Goal: Check status: Check status

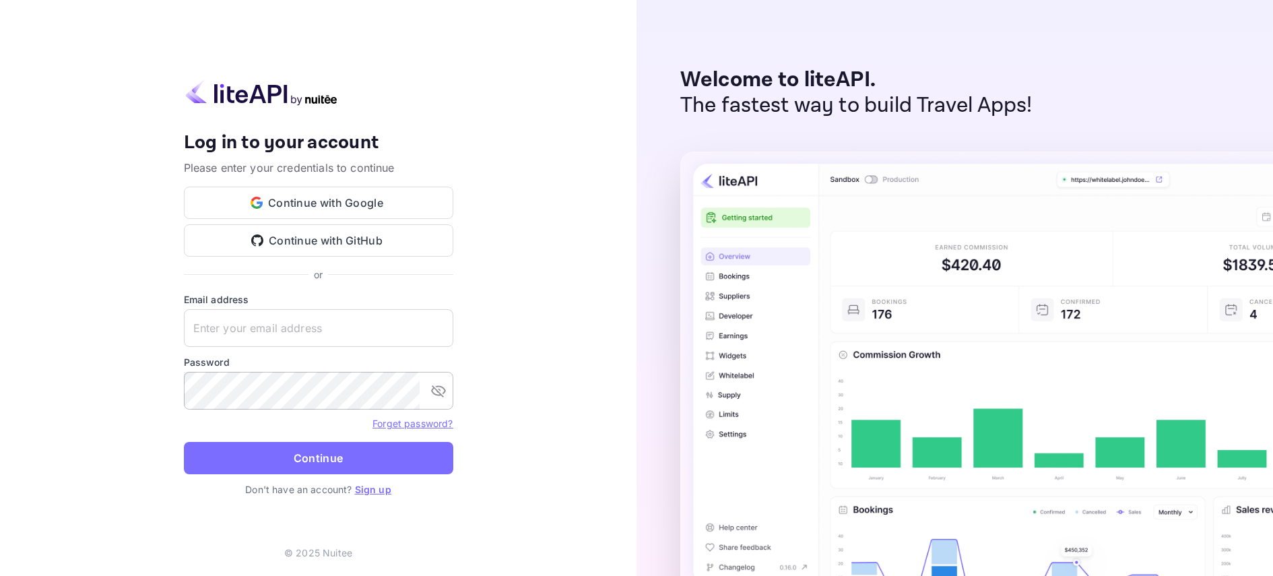
type input "[EMAIL_ADDRESS][DOMAIN_NAME]"
click at [430, 397] on icon "toggle password visibility" at bounding box center [438, 391] width 16 height 16
click at [265, 460] on button "Continue" at bounding box center [318, 458] width 269 height 32
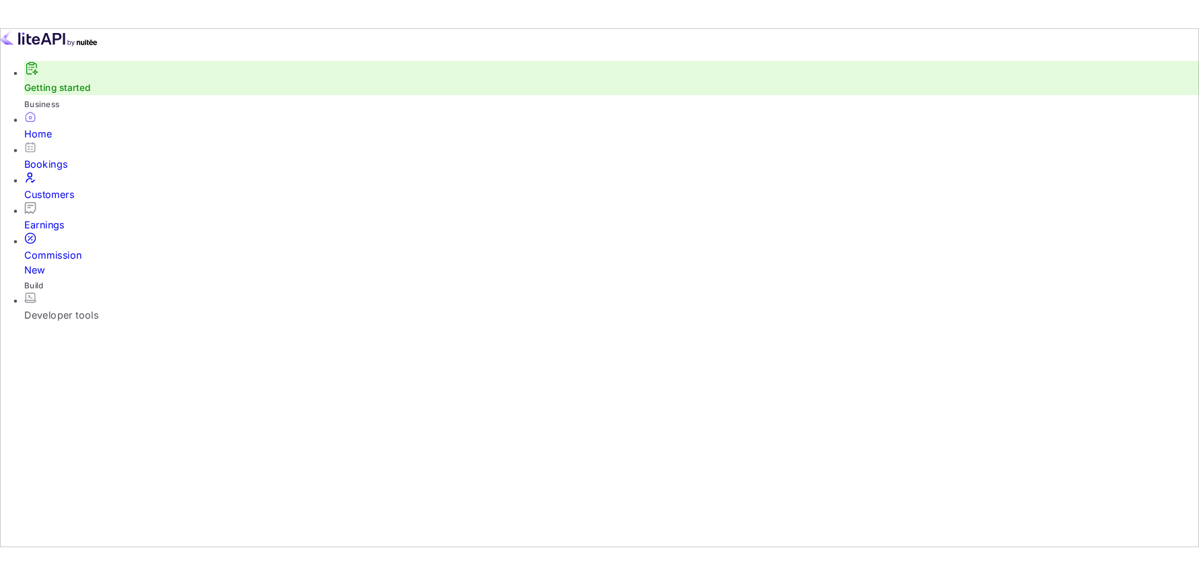
scroll to position [209, 360]
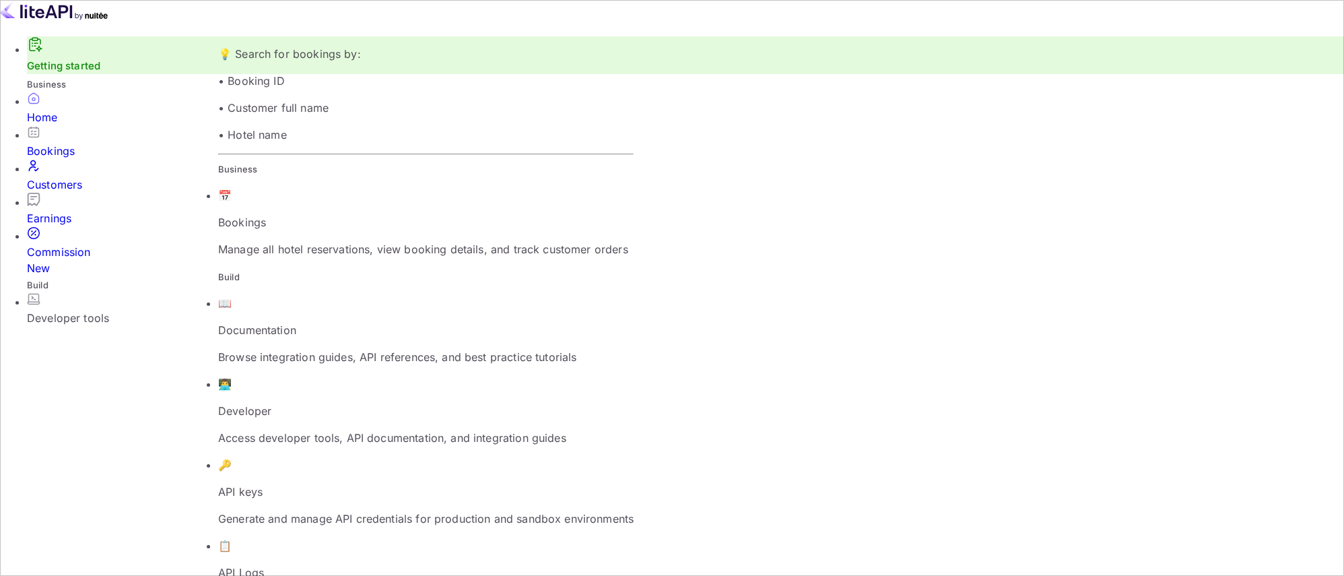
paste input "P-0-T0dRK"
type input "P-0-T0dRK"
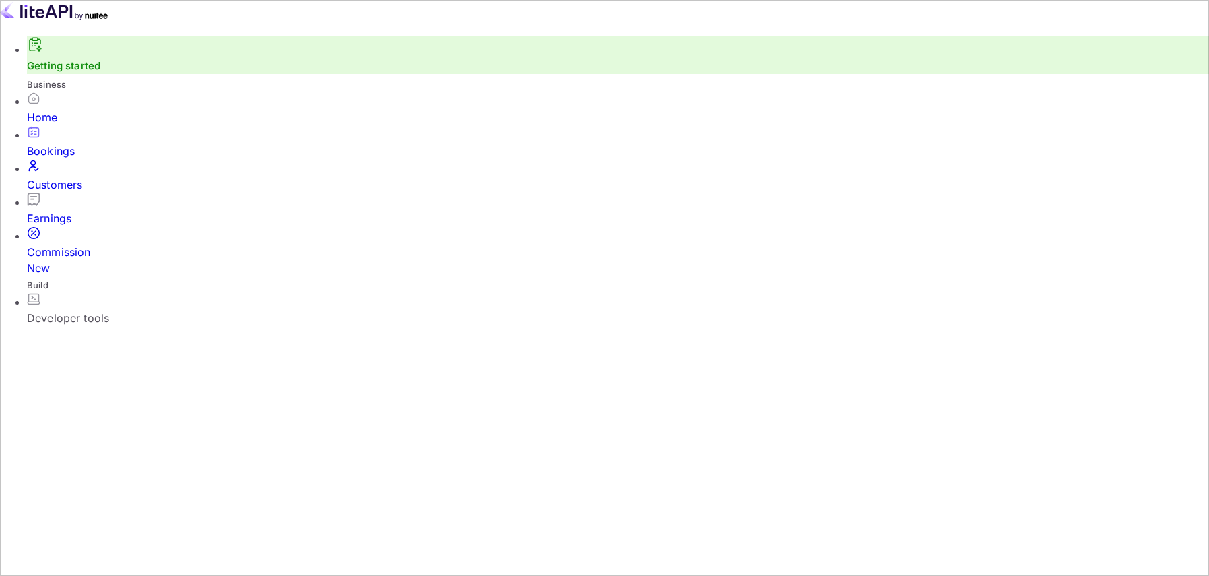
click at [58, 159] on div "Bookings" at bounding box center [618, 151] width 1182 height 16
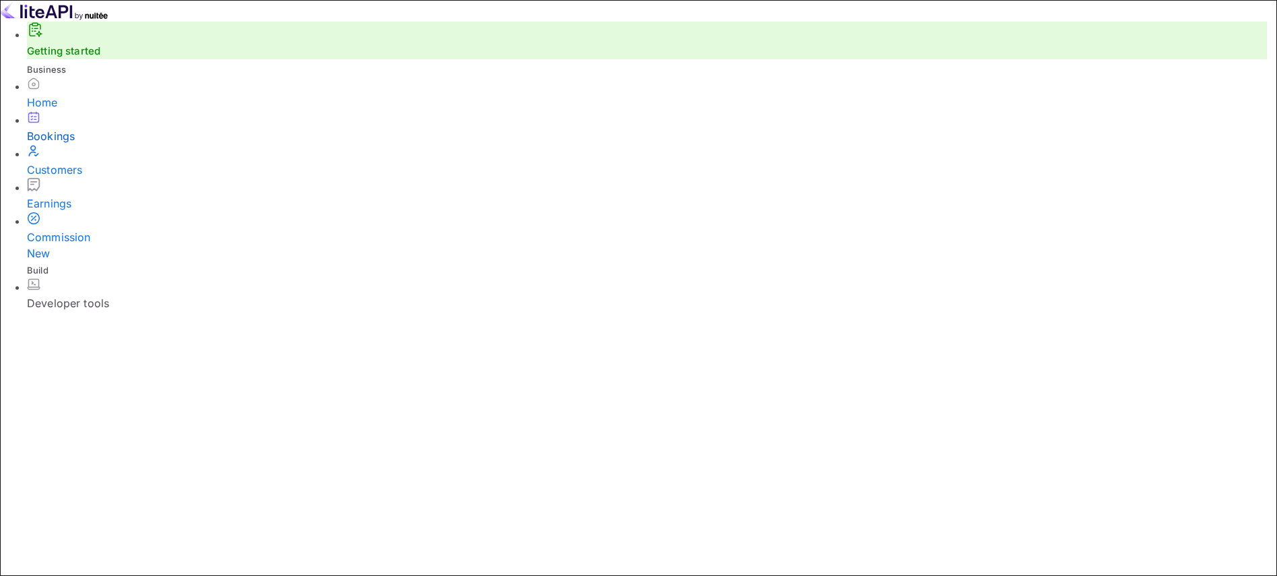
paste input "P-0-T0dRK"
type input "P-0-T0dRK"
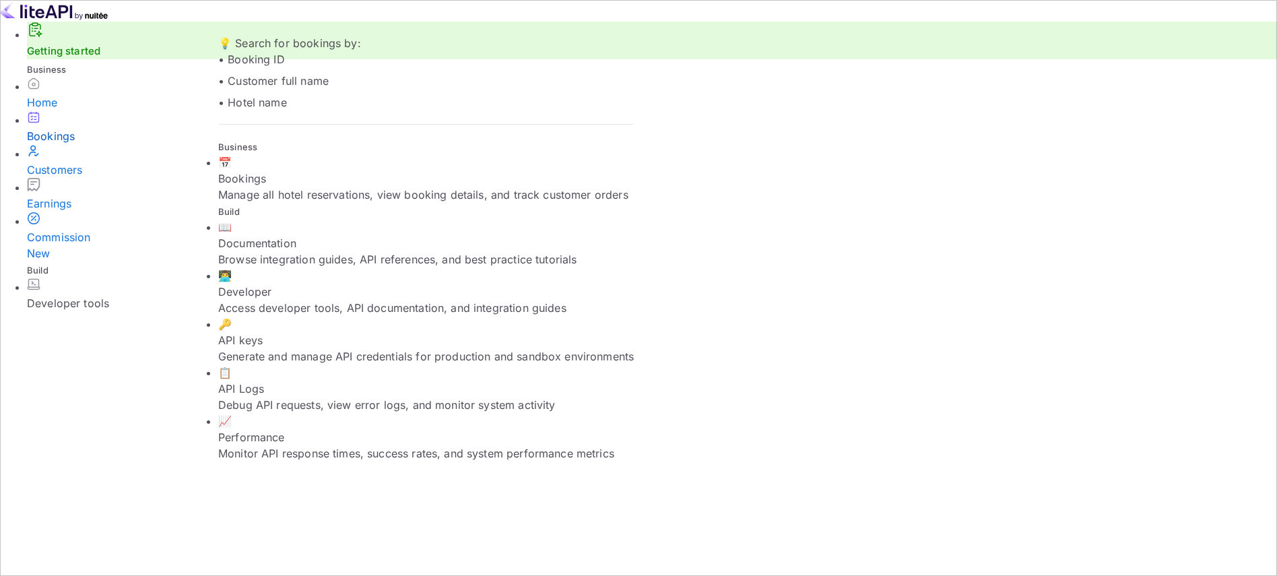
paste input "P-0-T0dRK"
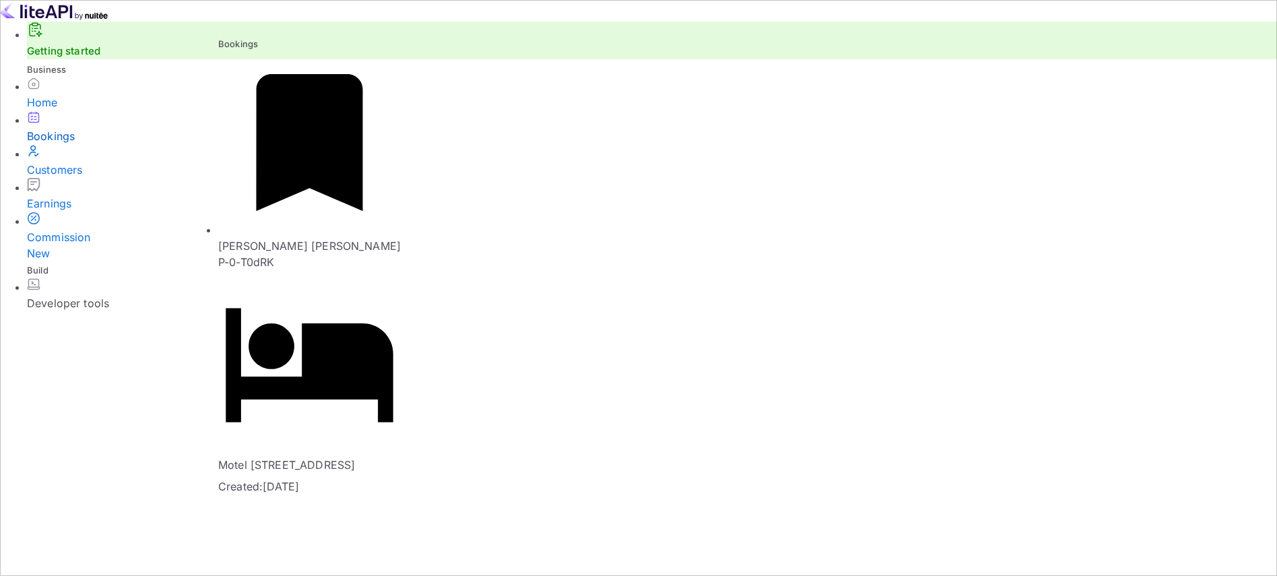
type input "P-0-T0dRK"
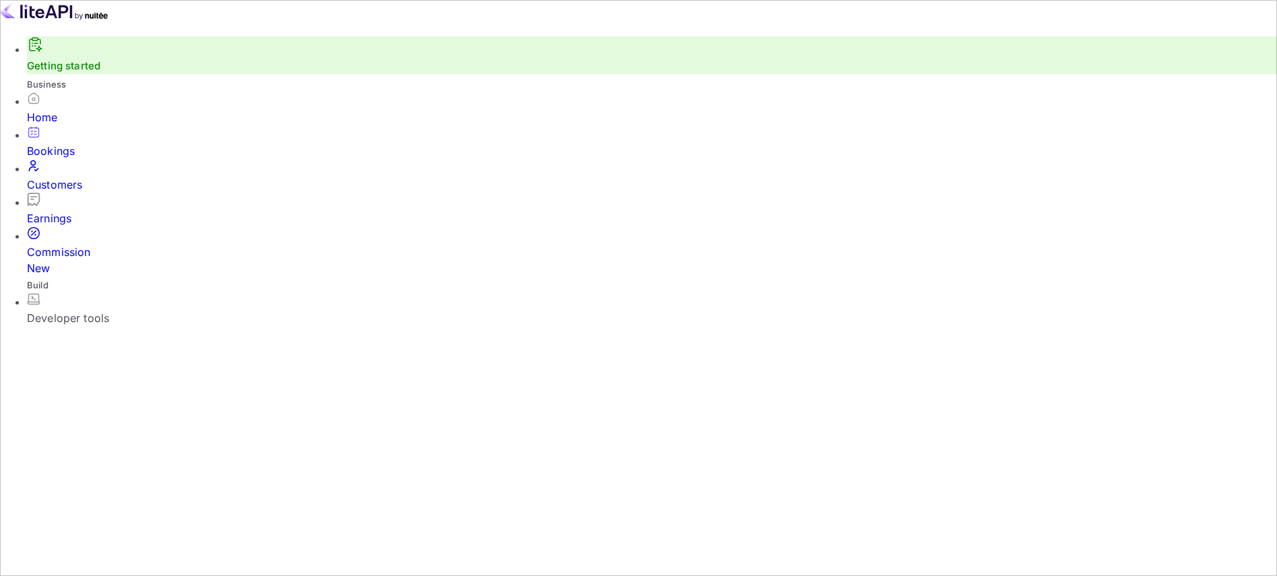
click at [125, 26] on div at bounding box center [638, 13] width 1277 height 26
click at [81, 156] on div "Bookings" at bounding box center [652, 151] width 1250 height 16
